Goal: Navigation & Orientation: Go to known website

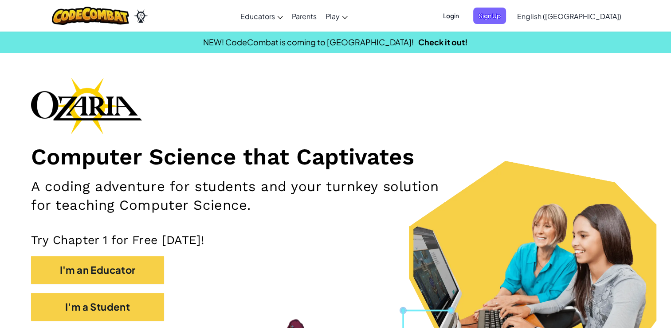
click at [465, 17] on span "Login" at bounding box center [451, 16] width 27 height 16
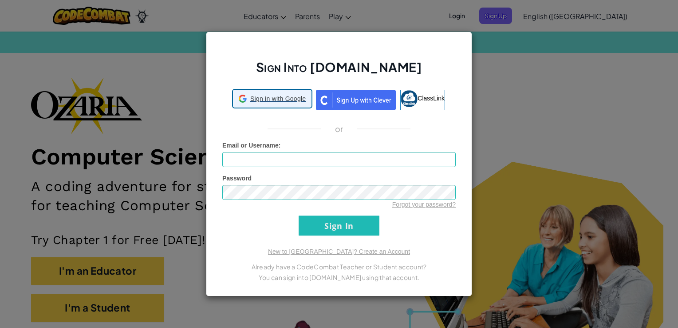
click at [289, 98] on span "Sign in with Google" at bounding box center [277, 98] width 55 height 9
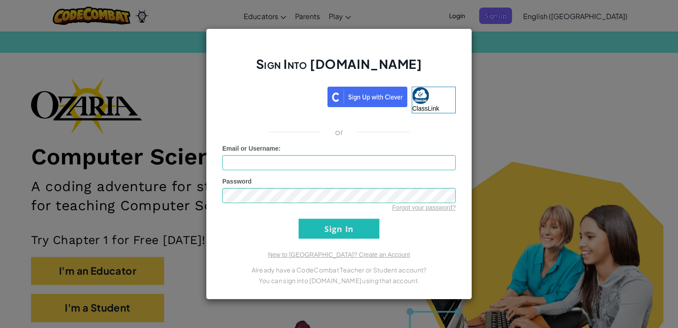
drag, startPoint x: 289, startPoint y: 98, endPoint x: 549, endPoint y: 173, distance: 270.8
click at [549, 173] on div "Sign Into [DOMAIN_NAME] ClassLink or Unknown Error Email or Username : Password…" at bounding box center [339, 164] width 678 height 328
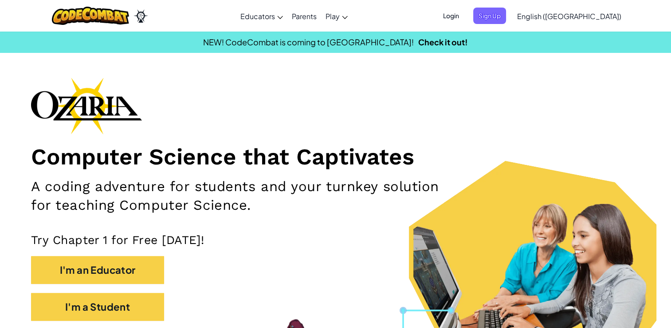
click at [465, 18] on span "Login" at bounding box center [451, 16] width 27 height 16
